Goal: Task Accomplishment & Management: Manage account settings

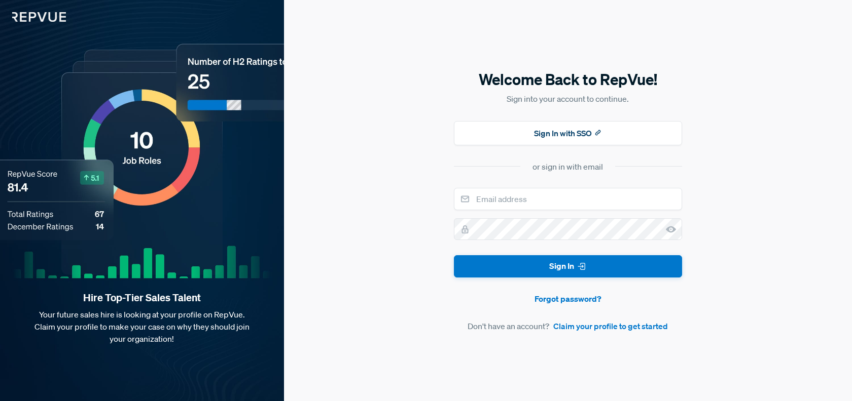
click at [548, 135] on button "Sign In with SSO" at bounding box center [568, 133] width 228 height 24
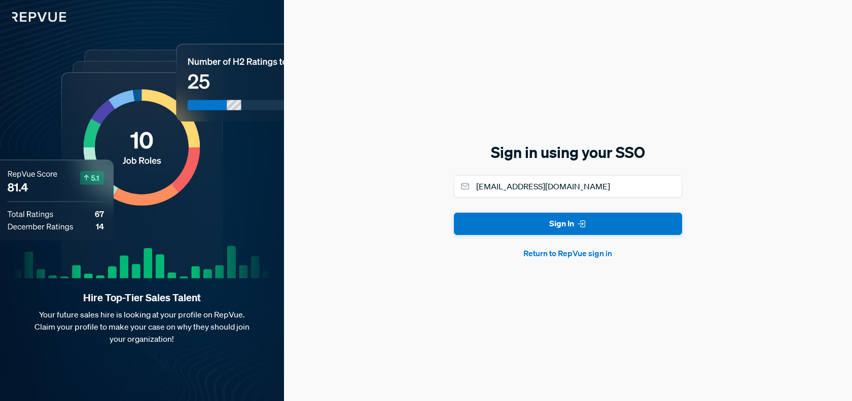
type input "r.stefano@celonis.com"
click at [454, 213] on button "Sign In" at bounding box center [568, 224] width 228 height 23
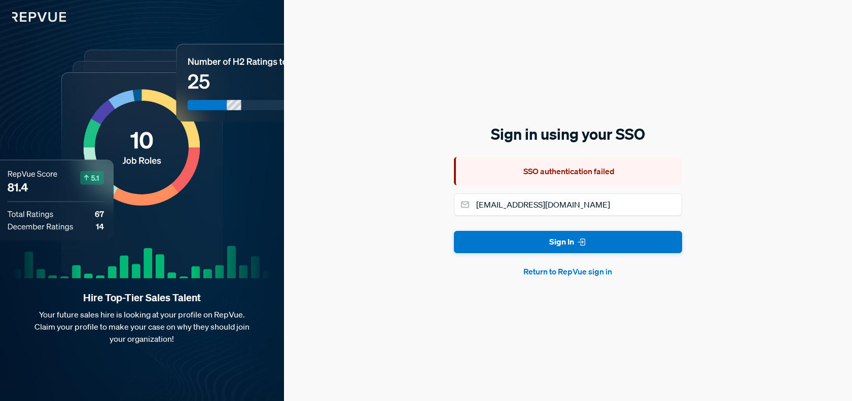
click at [555, 273] on button "Return to RepVue sign in" at bounding box center [568, 272] width 228 height 12
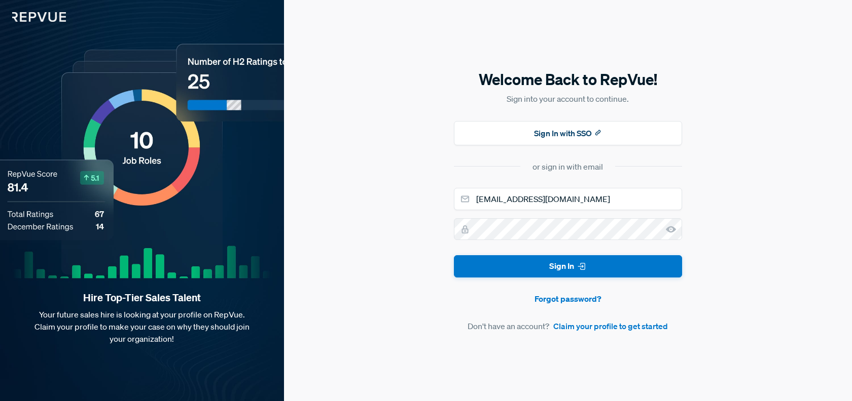
click at [673, 233] on icon at bounding box center [671, 230] width 10 height 10
click at [454, 255] on button "Sign In" at bounding box center [568, 266] width 228 height 23
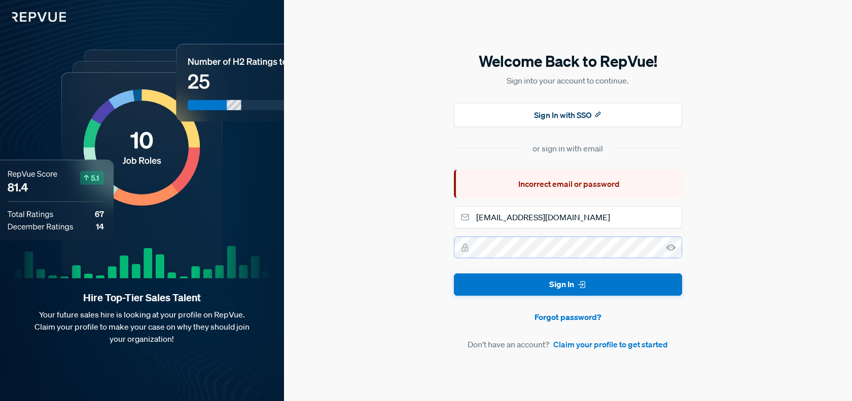
click at [454, 274] on button "Sign In" at bounding box center [568, 285] width 228 height 23
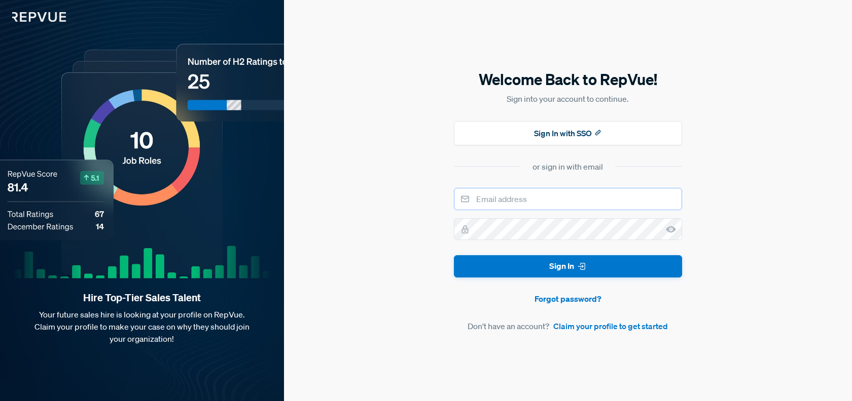
click at [554, 201] on input "email" at bounding box center [568, 199] width 228 height 22
click at [530, 208] on input "email" at bounding box center [568, 199] width 228 height 22
type input "r.styef"
click at [592, 301] on link "Forgot password?" at bounding box center [568, 299] width 228 height 12
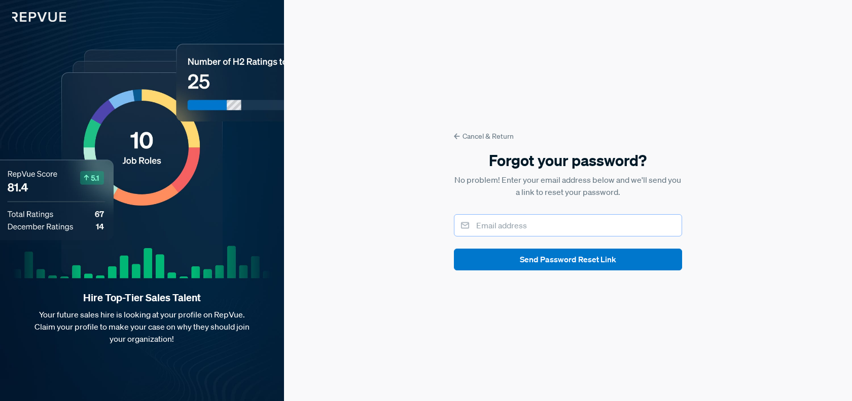
click at [489, 228] on input "email" at bounding box center [568, 225] width 228 height 22
type input "r.stefano@celonis.com"
click at [454, 249] on button "Send Password Reset Link" at bounding box center [568, 260] width 228 height 22
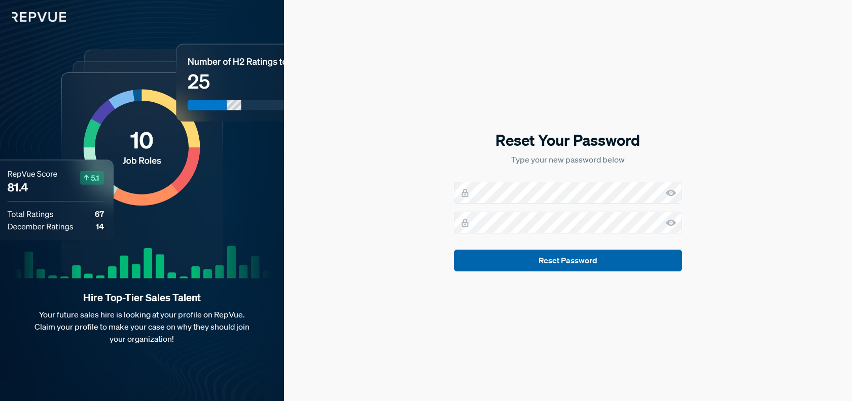
click at [601, 259] on button "Reset Password" at bounding box center [568, 261] width 228 height 22
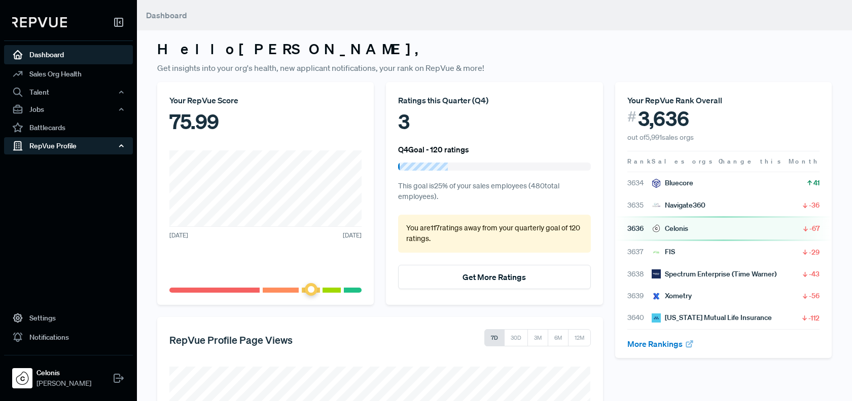
click at [99, 151] on div "RepVue Profile" at bounding box center [68, 145] width 129 height 17
click at [99, 150] on div "RepVue Profile" at bounding box center [68, 145] width 129 height 17
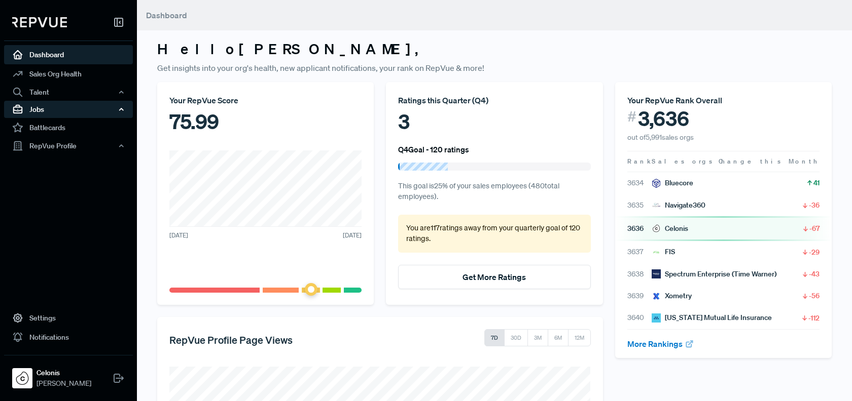
click at [72, 108] on div "Jobs" at bounding box center [68, 109] width 129 height 17
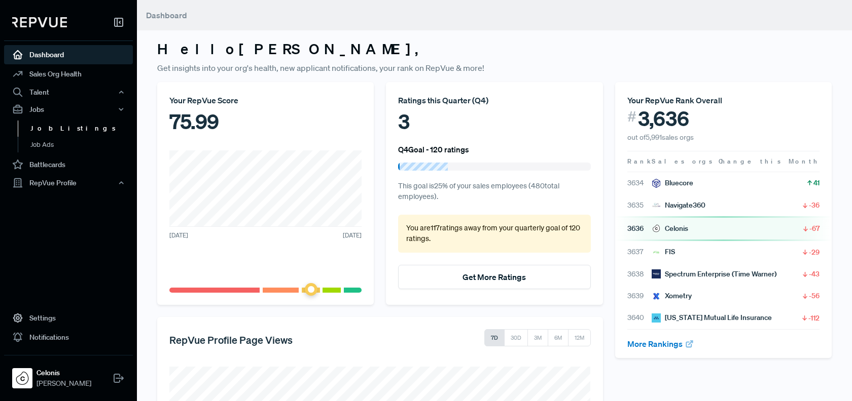
click at [59, 131] on link "Job Listings" at bounding box center [82, 129] width 129 height 16
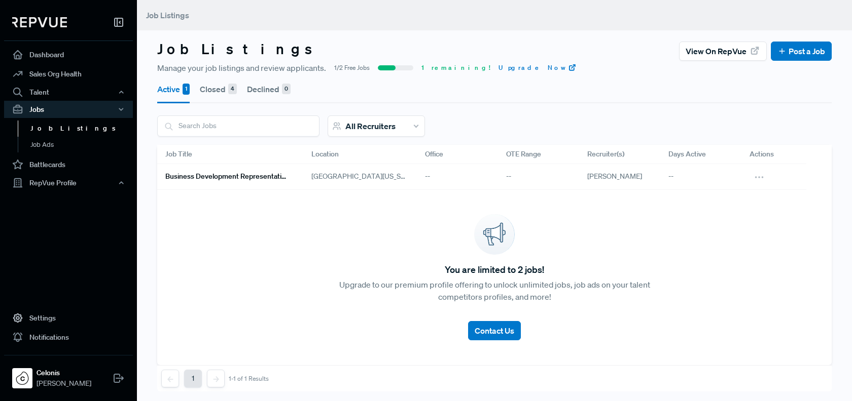
click at [229, 88] on div "4" at bounding box center [232, 89] width 9 height 11
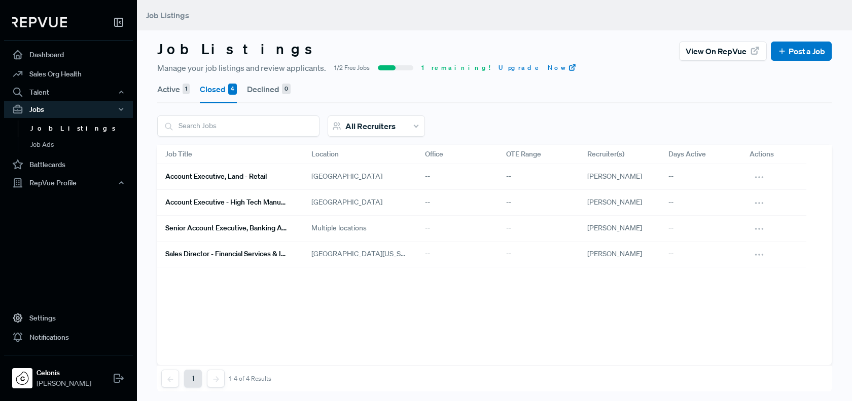
click at [216, 172] on h6 "Account Executive, Land - Retail" at bounding box center [215, 176] width 101 height 9
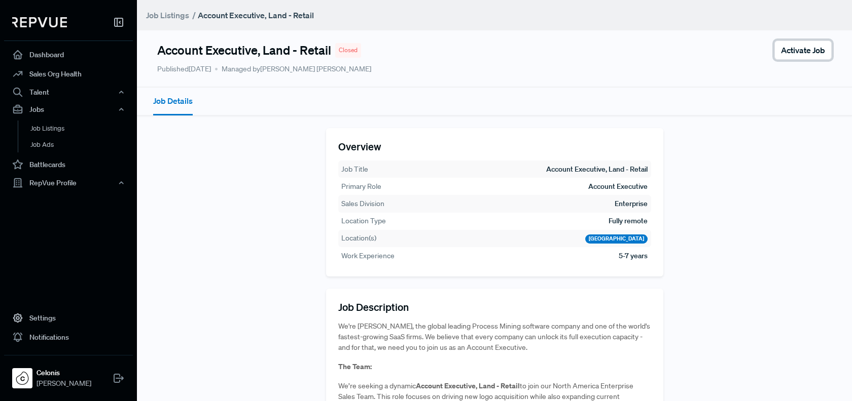
click at [800, 53] on span "Activate Job" at bounding box center [803, 50] width 44 height 12
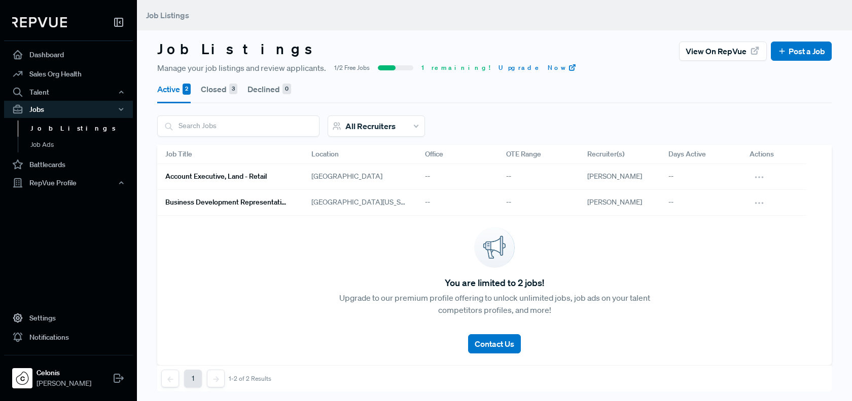
click at [251, 176] on h6 "Account Executive, Land - Retail" at bounding box center [215, 176] width 101 height 9
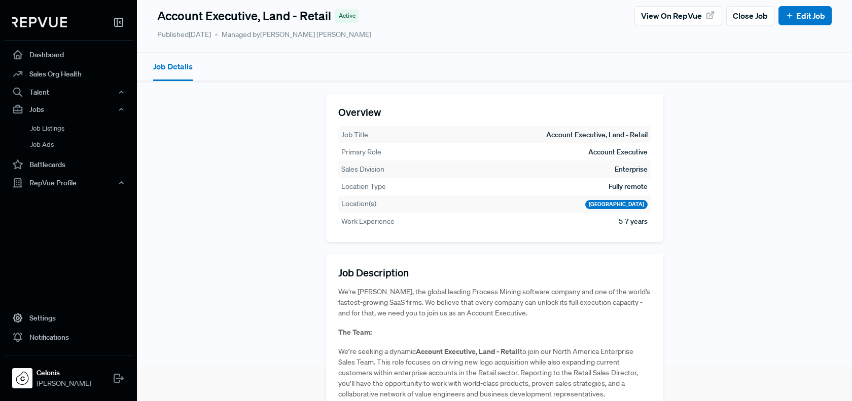
scroll to position [35, 0]
click at [814, 17] on link "Edit Job" at bounding box center [805, 15] width 40 height 12
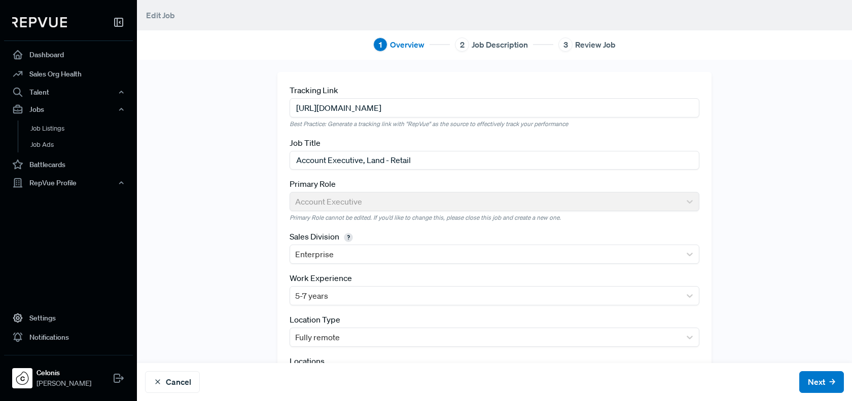
click at [390, 111] on input "[URL][DOMAIN_NAME]" at bounding box center [494, 107] width 410 height 19
paste input "https://grnh.se/lbw2wr0v3us"
type input "https://grnh.se/lbw2wr0v3us"
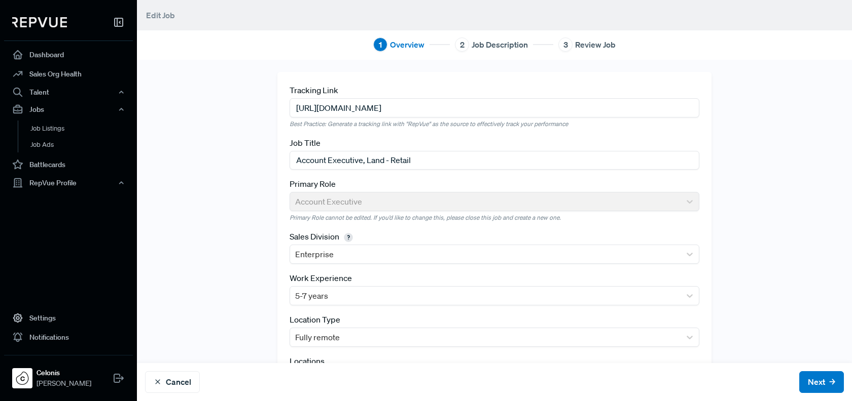
click at [376, 158] on input "Account Executive, Land - Retail" at bounding box center [494, 160] width 410 height 19
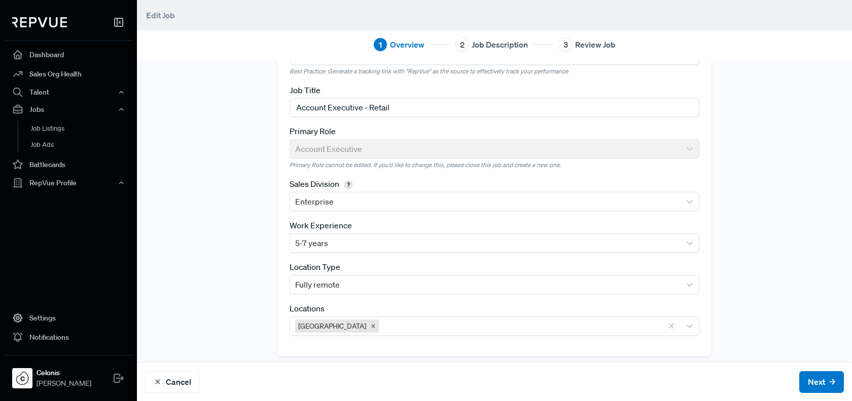
scroll to position [56, 0]
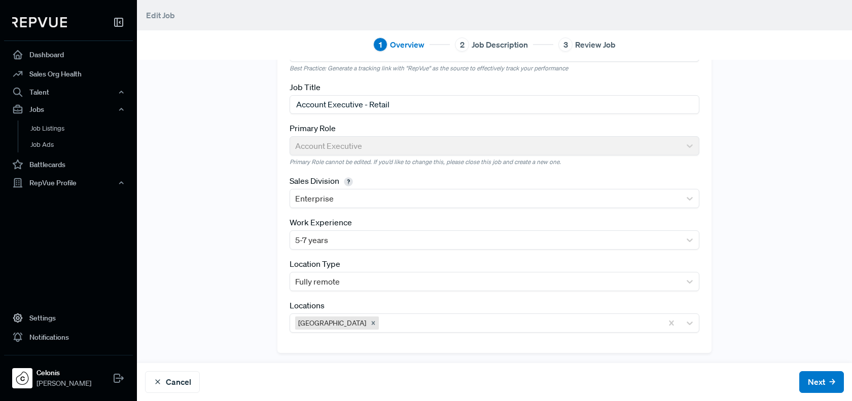
type input "Account Executive - Retail"
click at [815, 304] on div "Tracking Link https://grnh.se/lbw2wr0v3us Best Practice: Generate a tracking li…" at bounding box center [494, 184] width 669 height 337
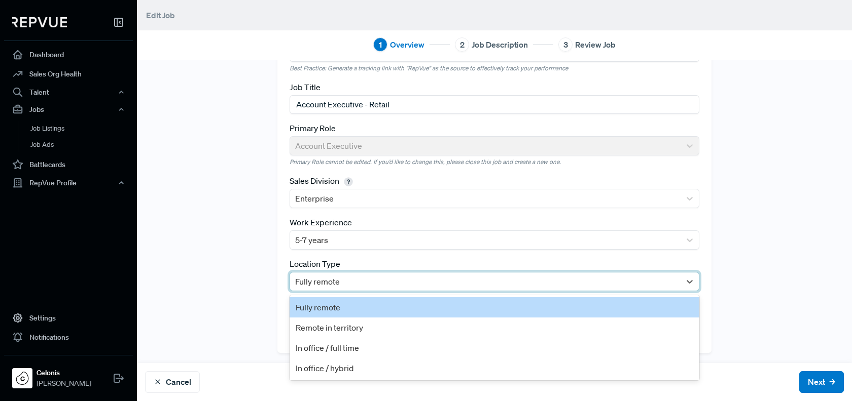
click at [654, 281] on div at bounding box center [485, 282] width 380 height 14
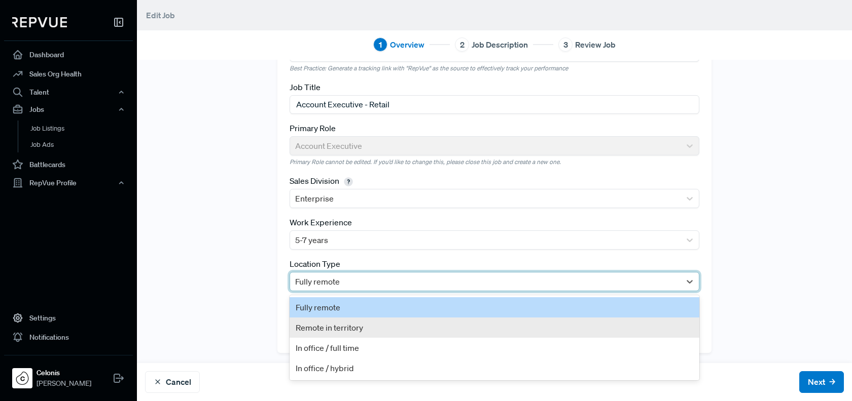
click at [628, 321] on div "Remote in territory" at bounding box center [494, 328] width 410 height 20
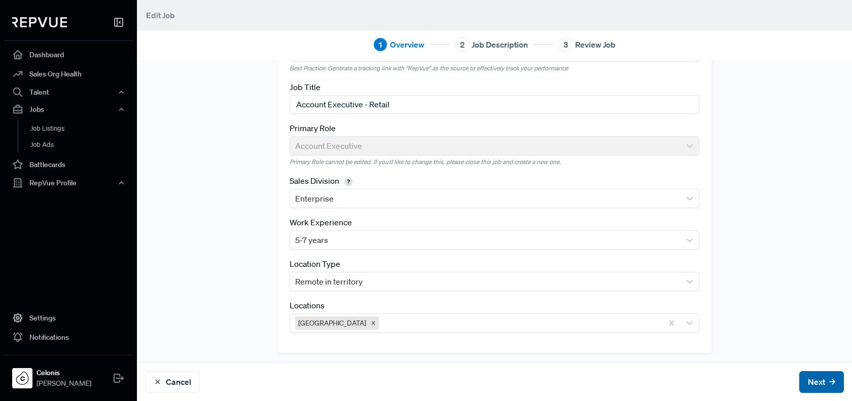
click at [811, 383] on button "Next" at bounding box center [821, 383] width 45 height 22
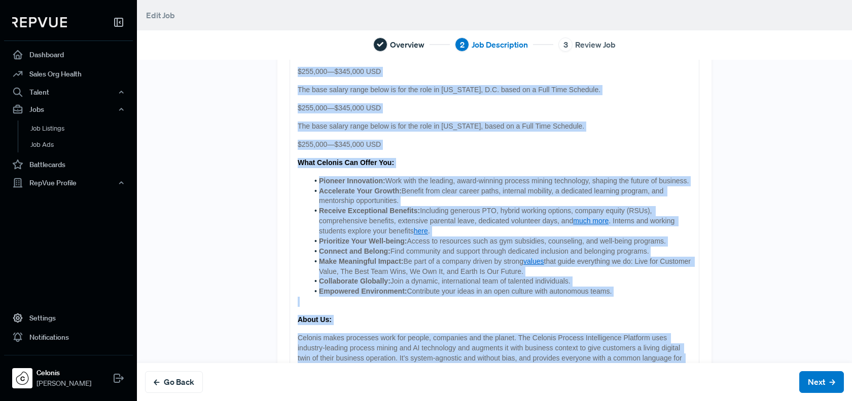
scroll to position [1042, 0]
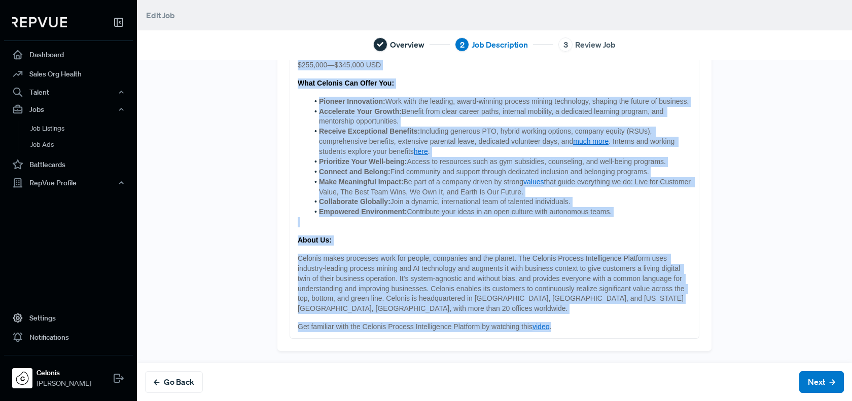
drag, startPoint x: 294, startPoint y: 133, endPoint x: 485, endPoint y: 463, distance: 381.5
click at [485, 401] on html "Dashboard Sales Org Health Talent Talent Data Talent Profiles Talent Competitor…" at bounding box center [426, 200] width 852 height 401
copy div "Lo'ip Dolorsi, ame consec adipisc Elitsed Doeius temporin utlabor etd mag al en…"
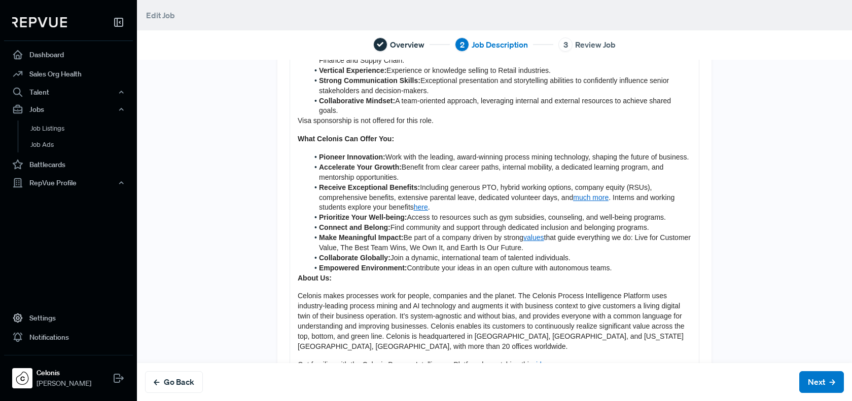
scroll to position [444, 0]
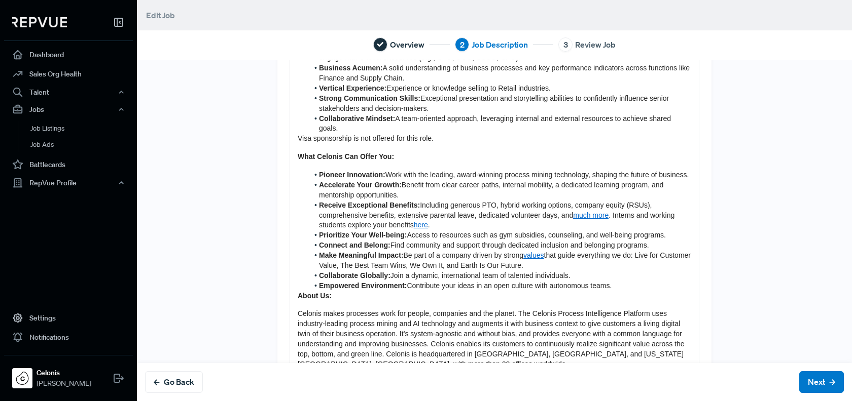
click at [293, 307] on div "We're Celonis, the global leader in Process Mining technology and one of the wo…" at bounding box center [494, 110] width 409 height 865
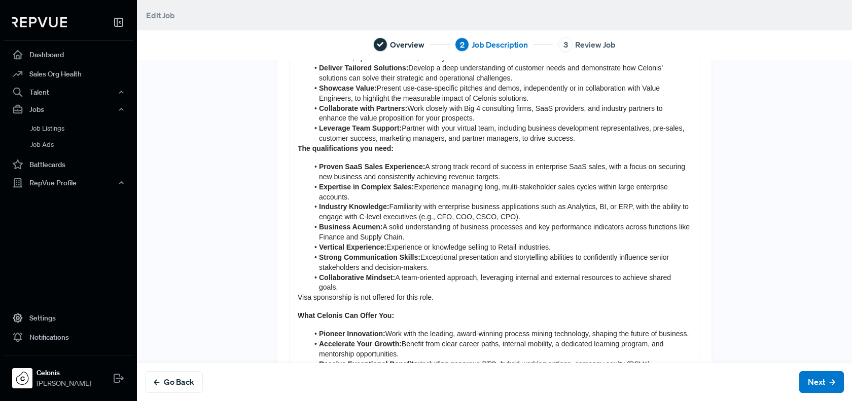
scroll to position [277, 0]
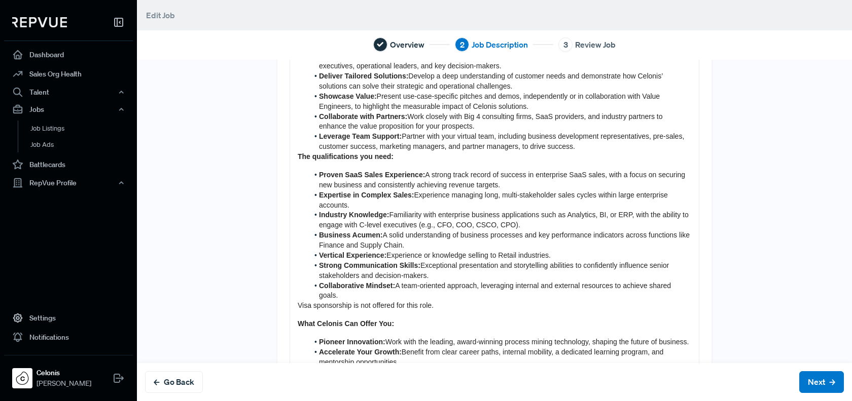
click at [294, 169] on div "We're Celonis, the global leader in Process Mining technology and one of the wo…" at bounding box center [494, 286] width 409 height 883
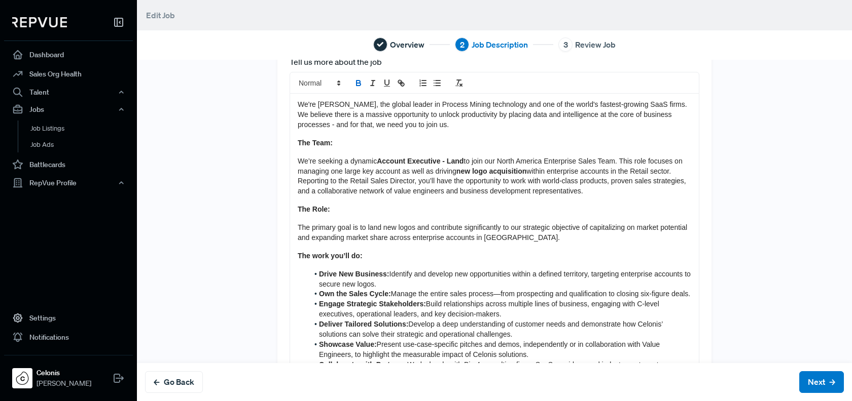
scroll to position [0, 0]
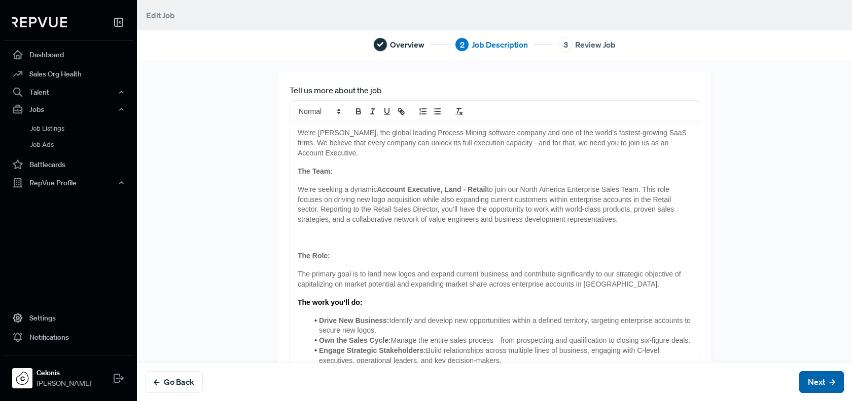
click at [810, 378] on button "Next" at bounding box center [821, 383] width 45 height 22
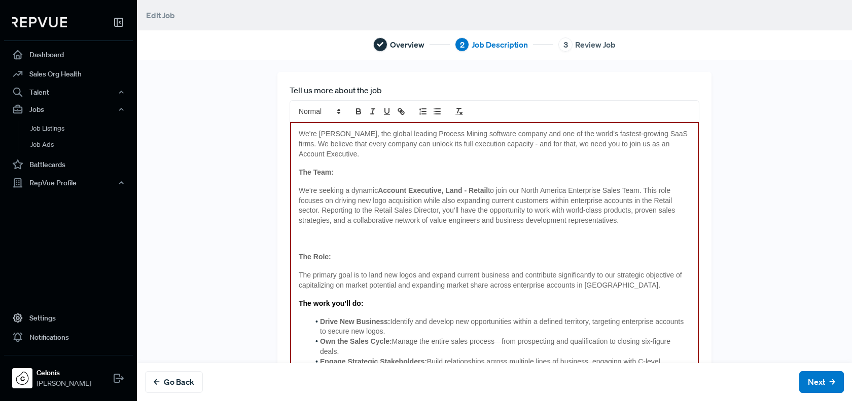
scroll to position [31, 0]
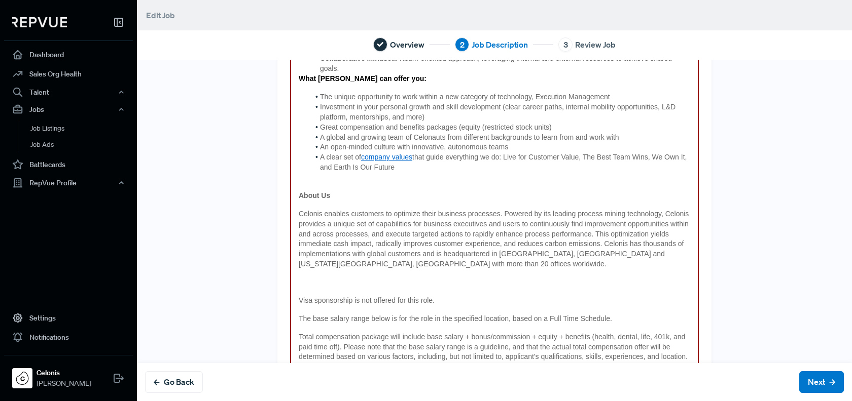
scroll to position [516, 0]
click at [310, 283] on p at bounding box center [494, 282] width 391 height 10
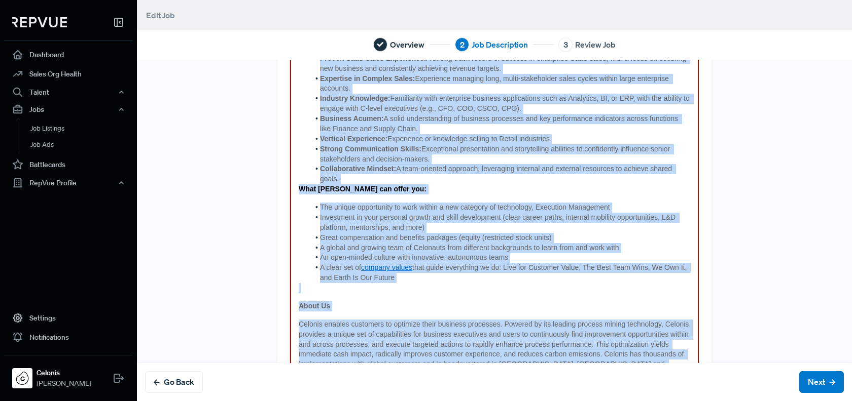
scroll to position [0, 0]
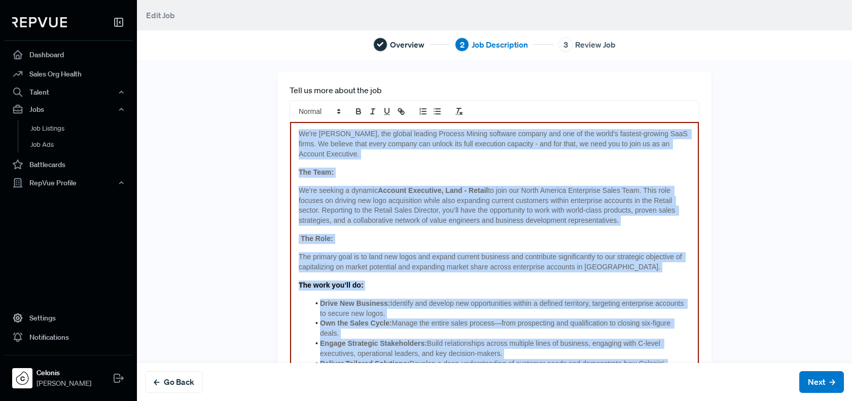
drag, startPoint x: 561, startPoint y: 307, endPoint x: 248, endPoint y: -62, distance: 483.0
click at [248, 0] on html "Dashboard Sales Org Health Talent Talent Data Talent Profiles Talent Competitor…" at bounding box center [426, 200] width 852 height 401
copy div "Lo'ip Dolorsi, ame consec adipisc Elitsed Doeius temporin utlabor etd mag al en…"
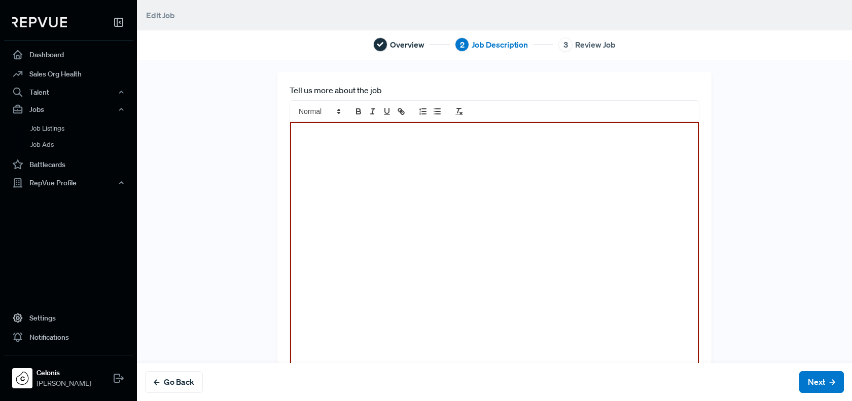
scroll to position [947, 0]
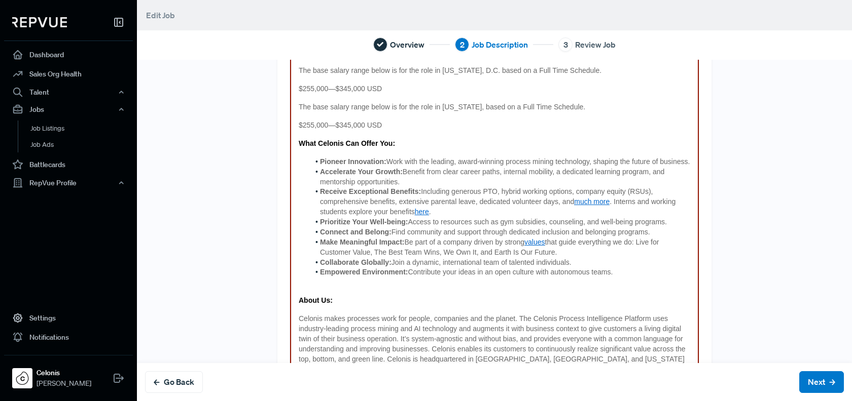
click at [643, 217] on li "Receive Exceptional Benefits: Including generous PTO, hybrid working options, c…" at bounding box center [499, 202] width 381 height 30
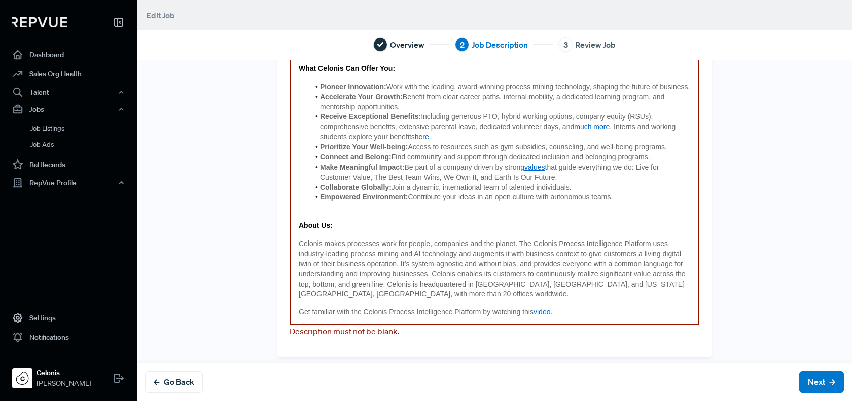
scroll to position [1038, 0]
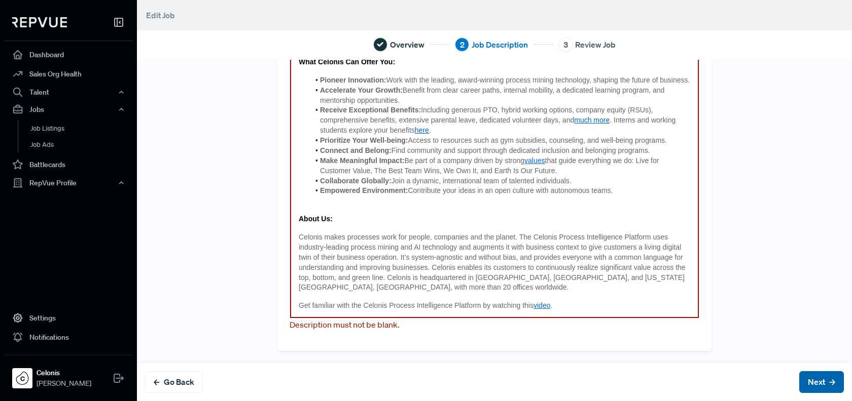
click at [822, 376] on button "Next" at bounding box center [821, 383] width 45 height 22
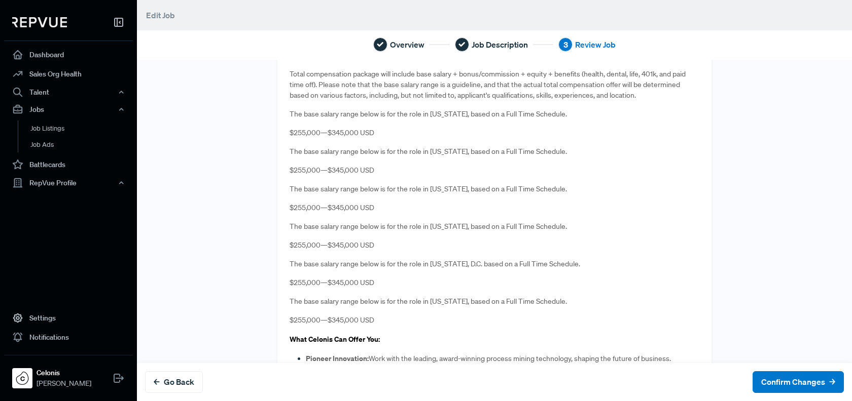
scroll to position [1175, 0]
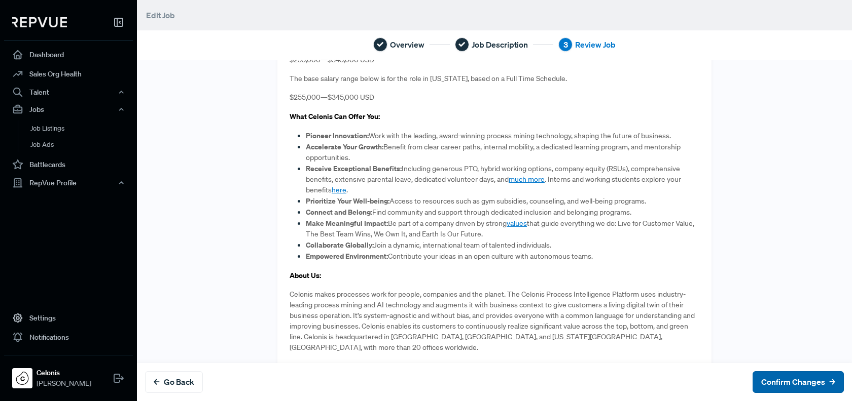
click at [810, 378] on button "Confirm Changes" at bounding box center [797, 383] width 91 height 22
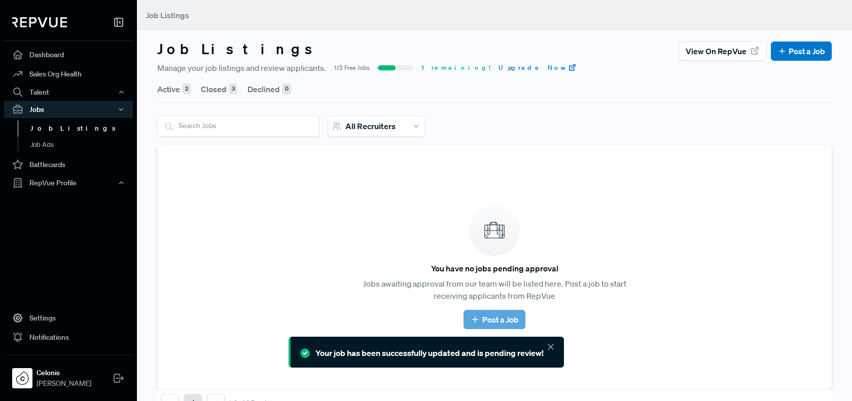
click at [165, 83] on button "Active 2" at bounding box center [173, 89] width 33 height 28
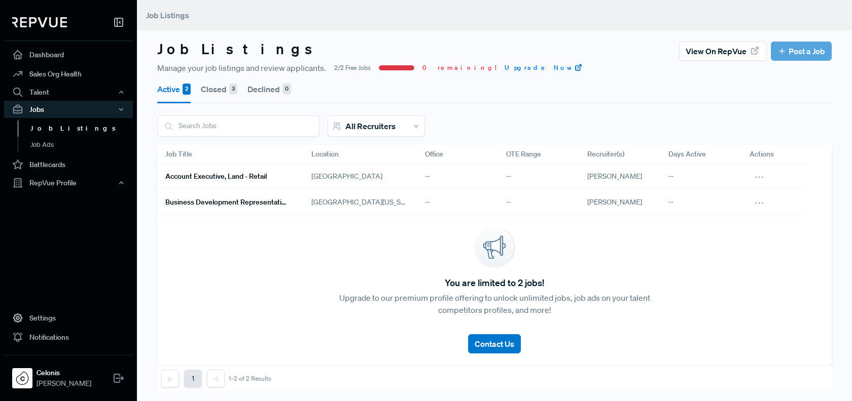
click at [238, 169] on link "Account Executive, Land - Retail" at bounding box center [226, 176] width 122 height 17
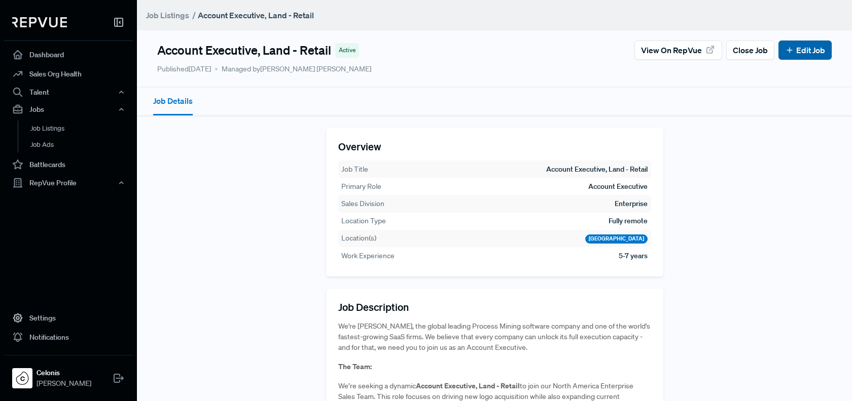
click at [800, 50] on link "Edit Job" at bounding box center [805, 50] width 40 height 12
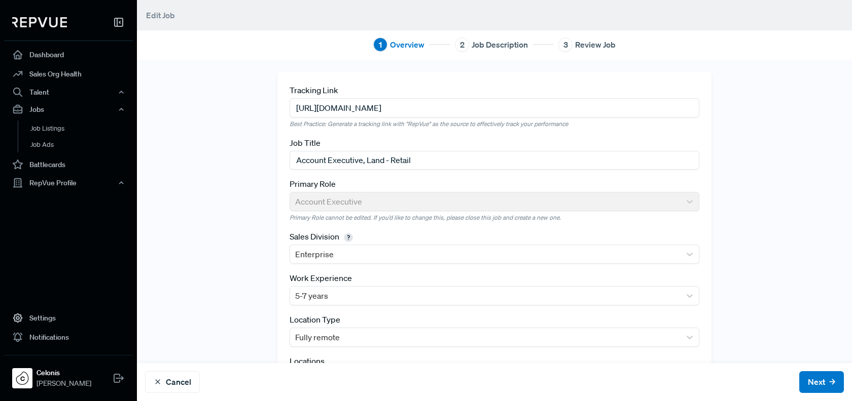
drag, startPoint x: 385, startPoint y: 161, endPoint x: 363, endPoint y: 164, distance: 21.9
click at [363, 164] on input "Account Executive, Land - Retail" at bounding box center [494, 160] width 410 height 19
type input "Account Executive - Retail"
click at [229, 263] on div "Tracking Link [URL][DOMAIN_NAME] Best Practice: Generate a tracking link with "…" at bounding box center [494, 240] width 669 height 337
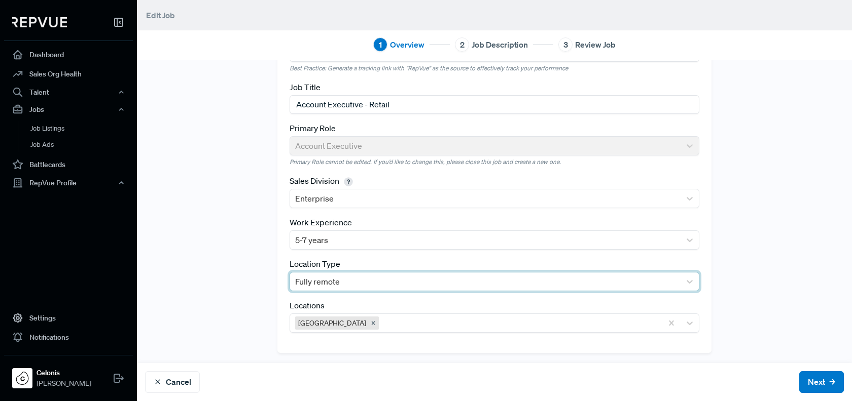
click at [358, 280] on div at bounding box center [485, 282] width 380 height 14
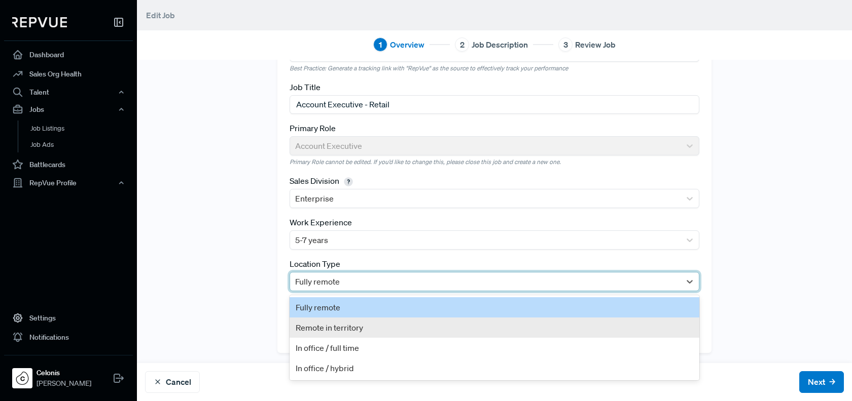
click at [338, 323] on div "Remote in territory" at bounding box center [494, 328] width 410 height 20
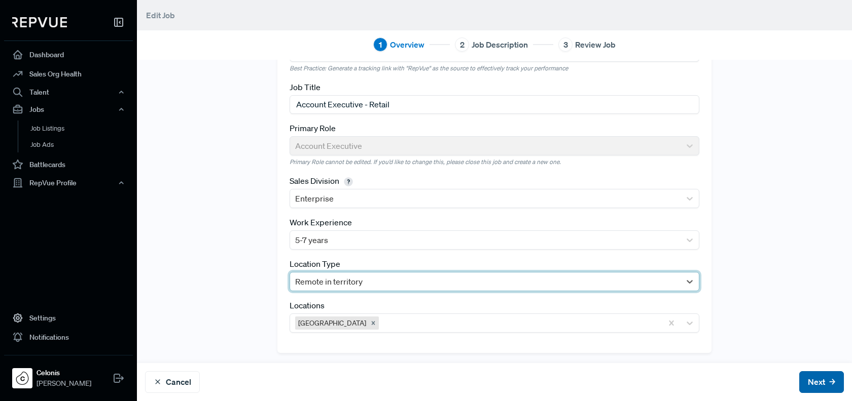
click at [822, 382] on button "Next" at bounding box center [821, 383] width 45 height 22
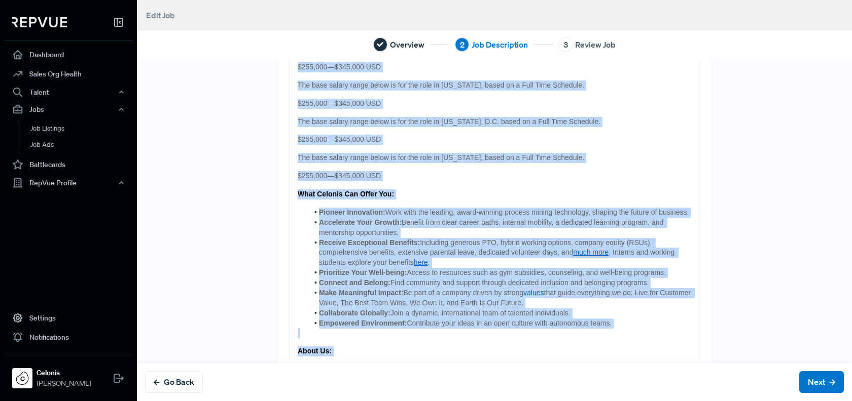
scroll to position [1005, 0]
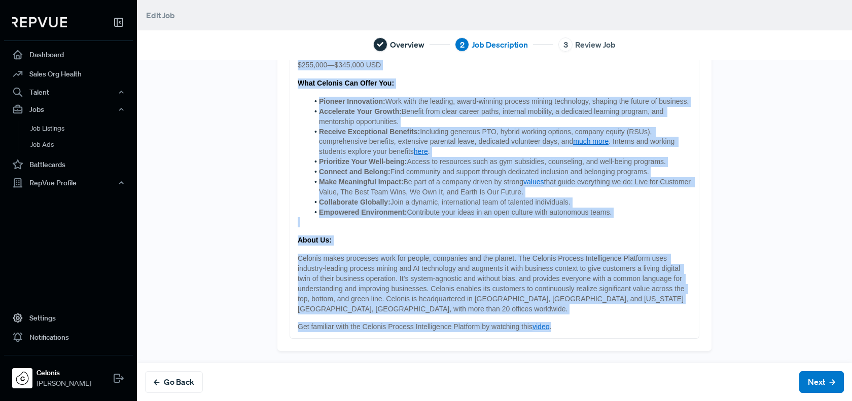
drag, startPoint x: 294, startPoint y: 133, endPoint x: 609, endPoint y: 456, distance: 450.6
click at [609, 401] on html "Dashboard Sales Org Health Talent Talent Data Talent Profiles Talent Competitor…" at bounding box center [426, 200] width 852 height 401
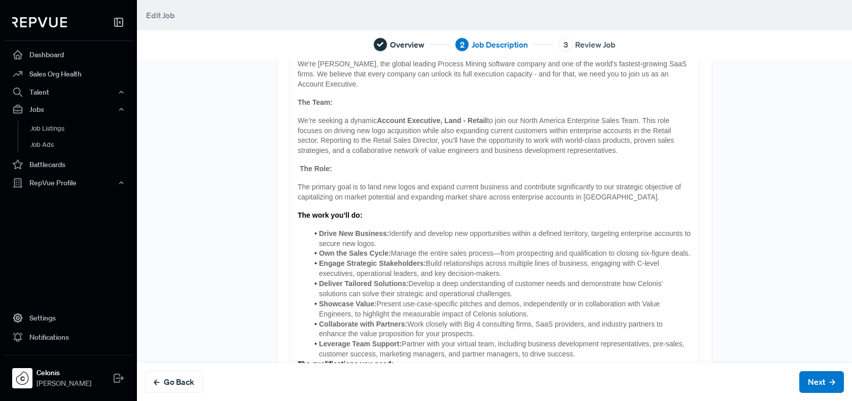
scroll to position [458, 0]
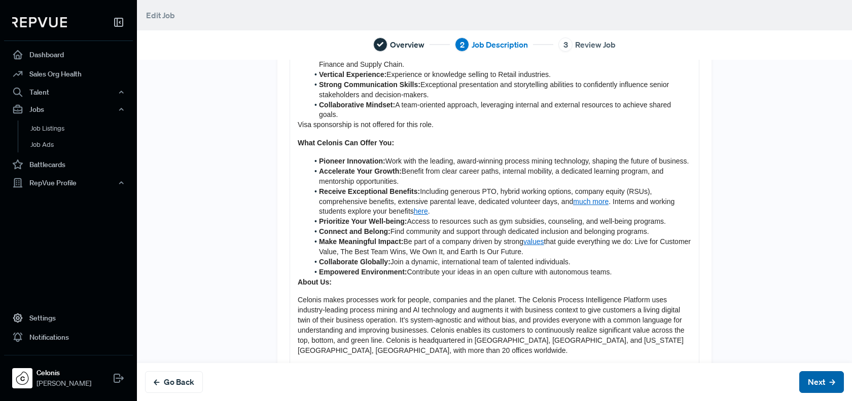
click at [816, 381] on button "Next" at bounding box center [821, 383] width 45 height 22
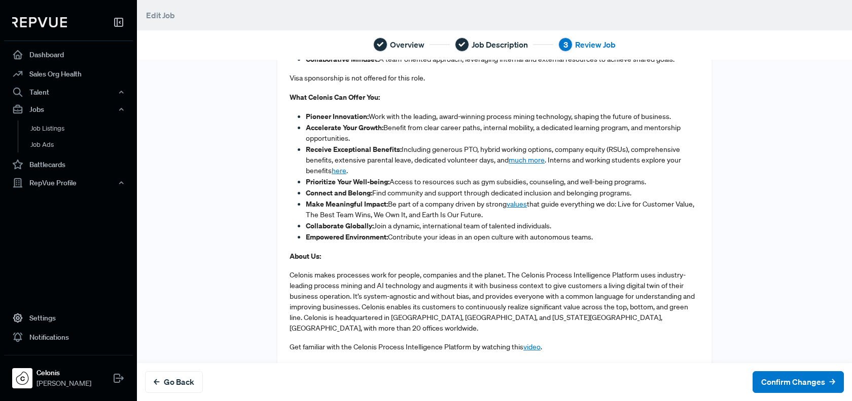
scroll to position [0, 0]
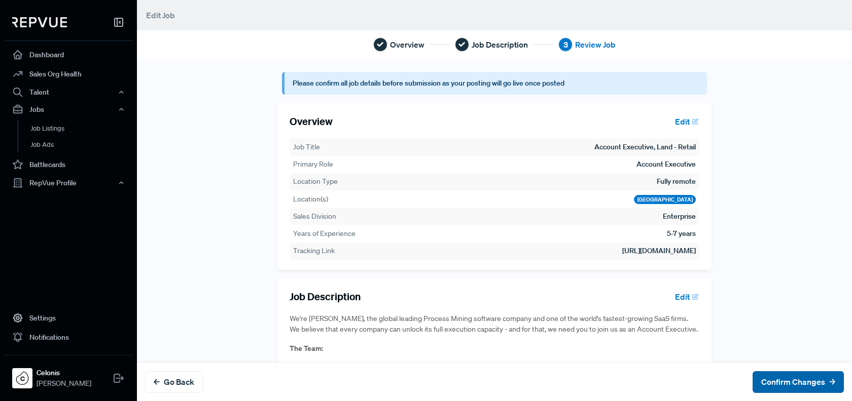
click at [797, 383] on button "Confirm Changes" at bounding box center [797, 383] width 91 height 22
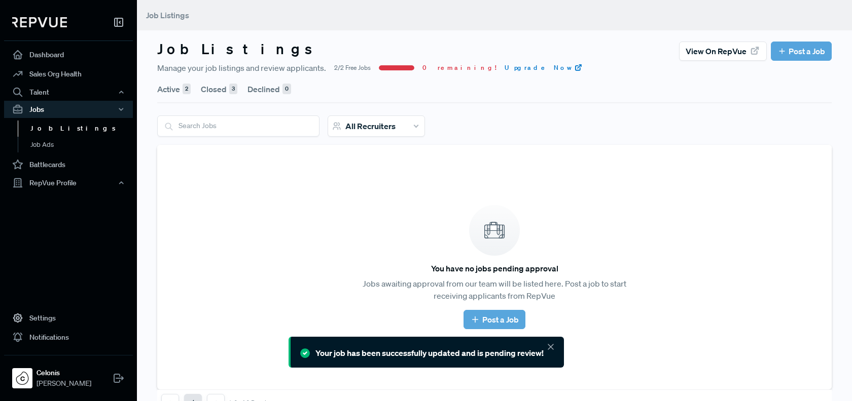
click at [171, 89] on button "Active 2" at bounding box center [173, 89] width 33 height 28
